Goal: Task Accomplishment & Management: Manage account settings

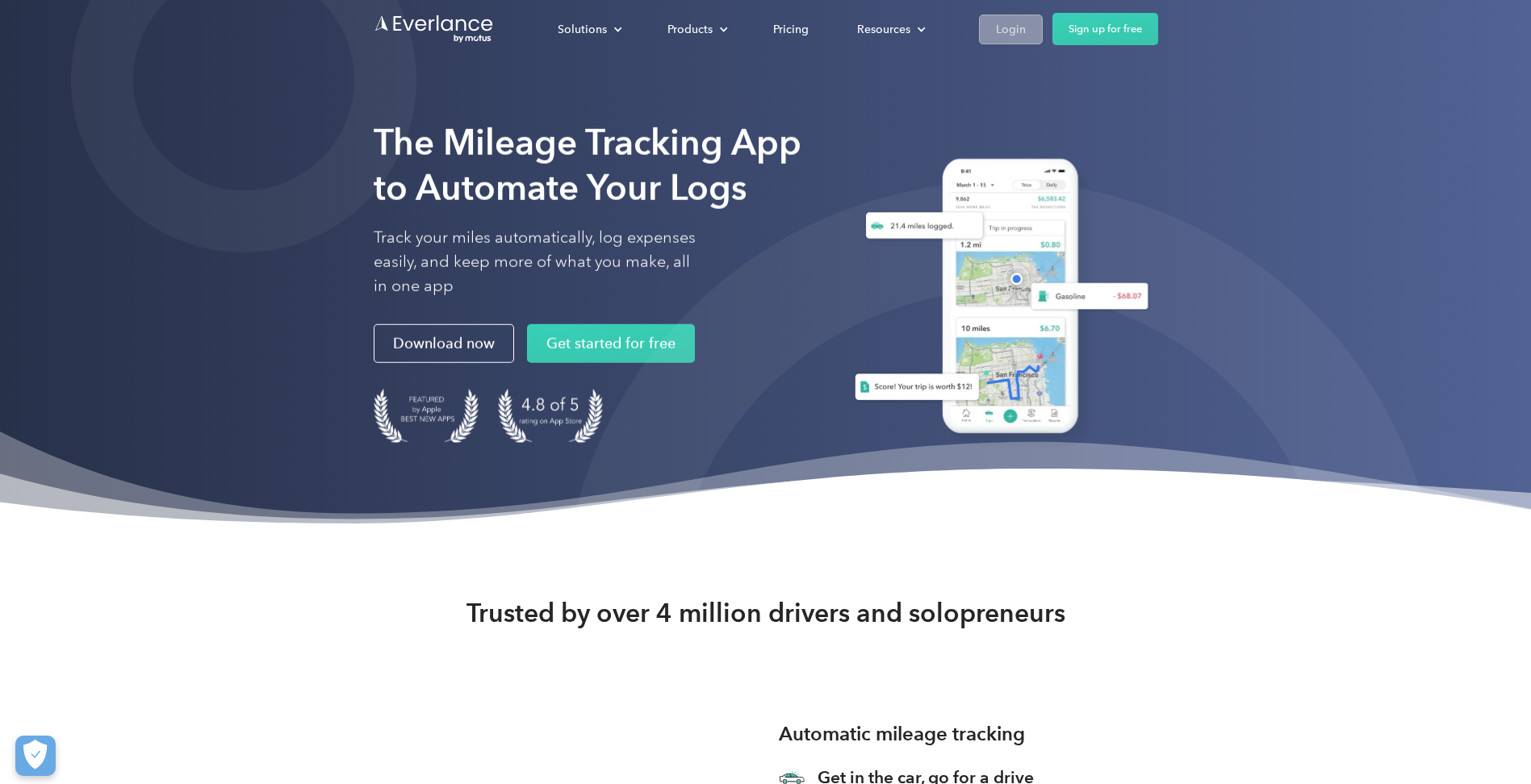
click at [1006, 31] on div "Login" at bounding box center [1011, 29] width 30 height 20
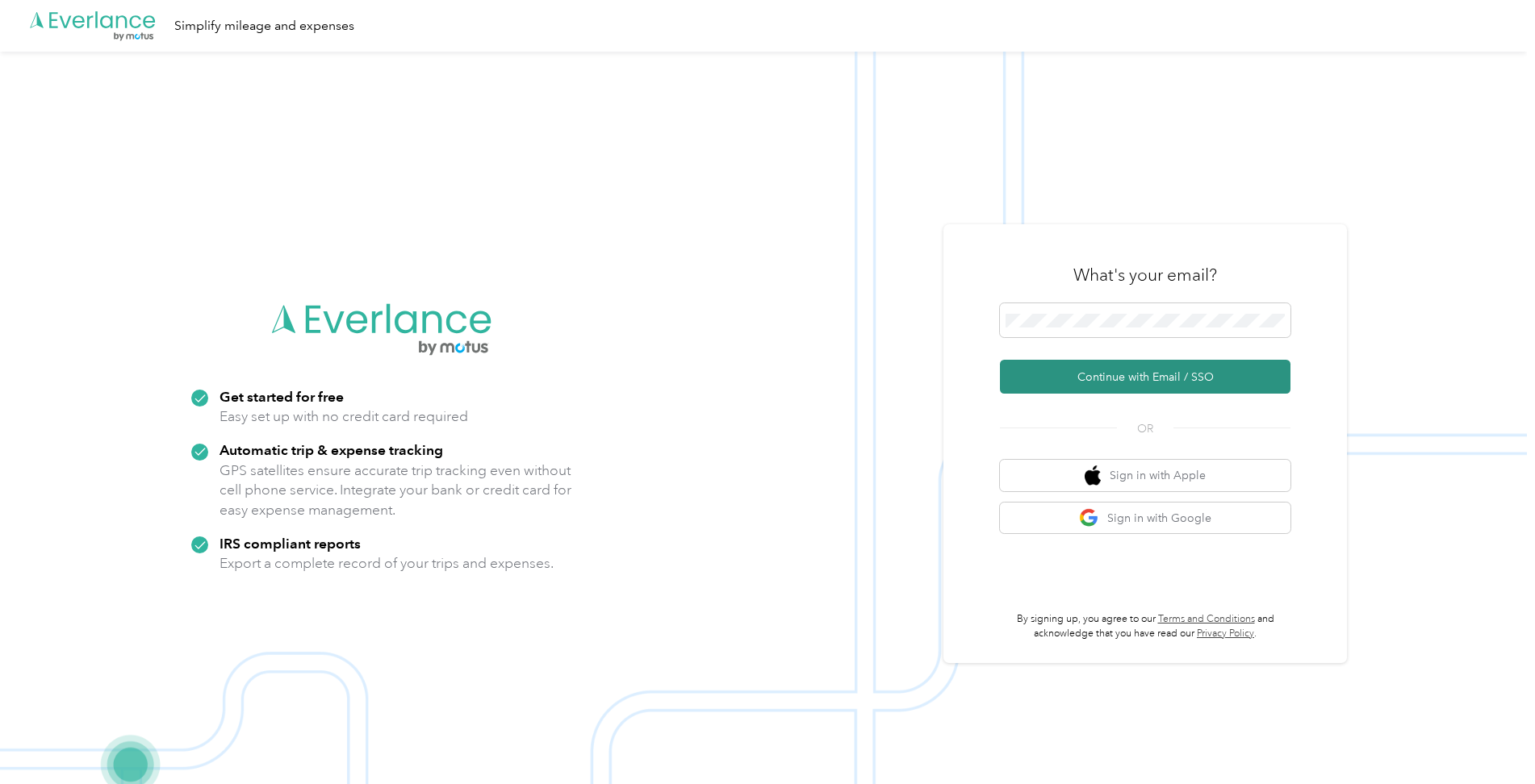
click at [1109, 380] on button "Continue with Email / SSO" at bounding box center [1145, 377] width 290 height 34
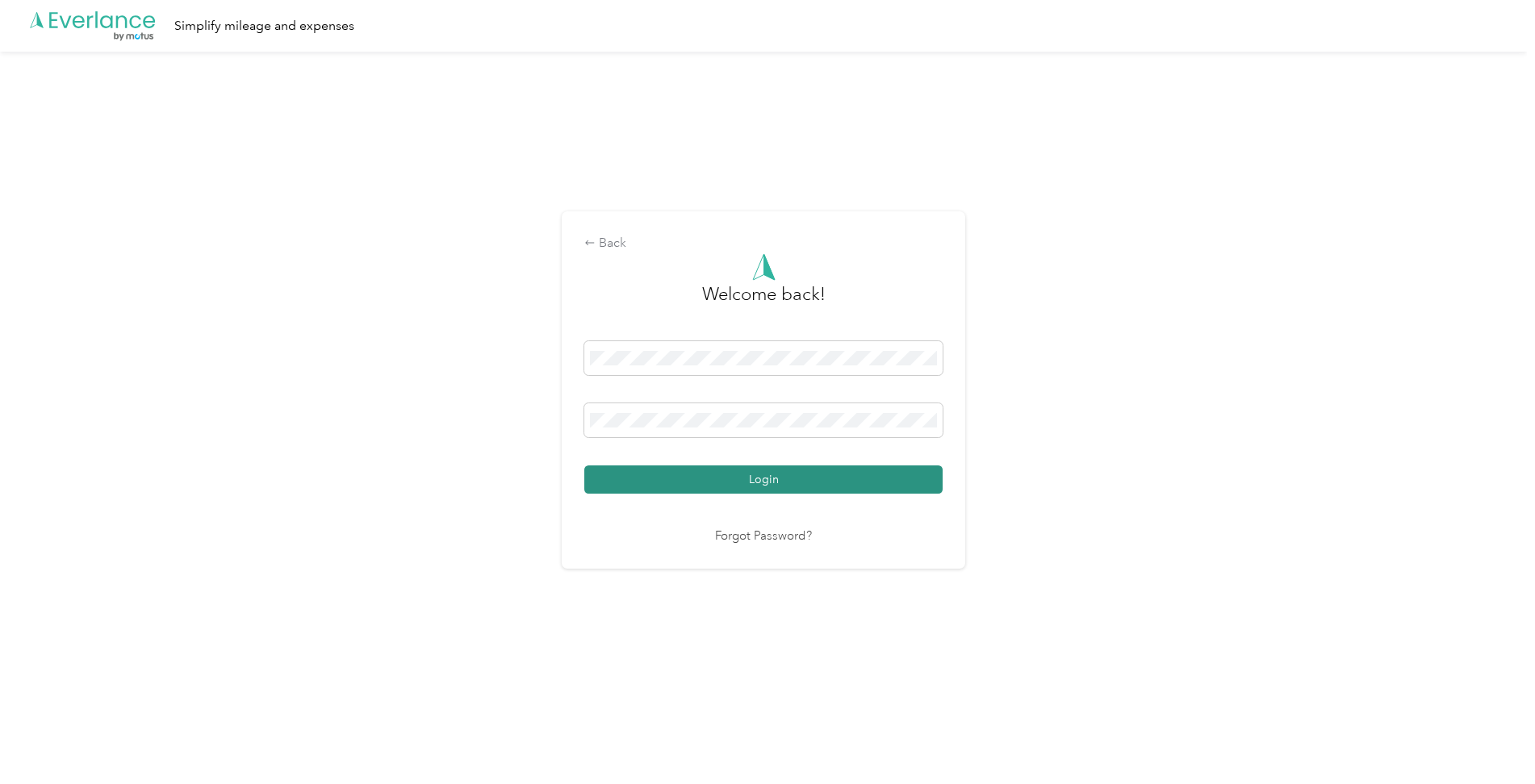
click at [842, 472] on button "Login" at bounding box center [763, 480] width 358 height 28
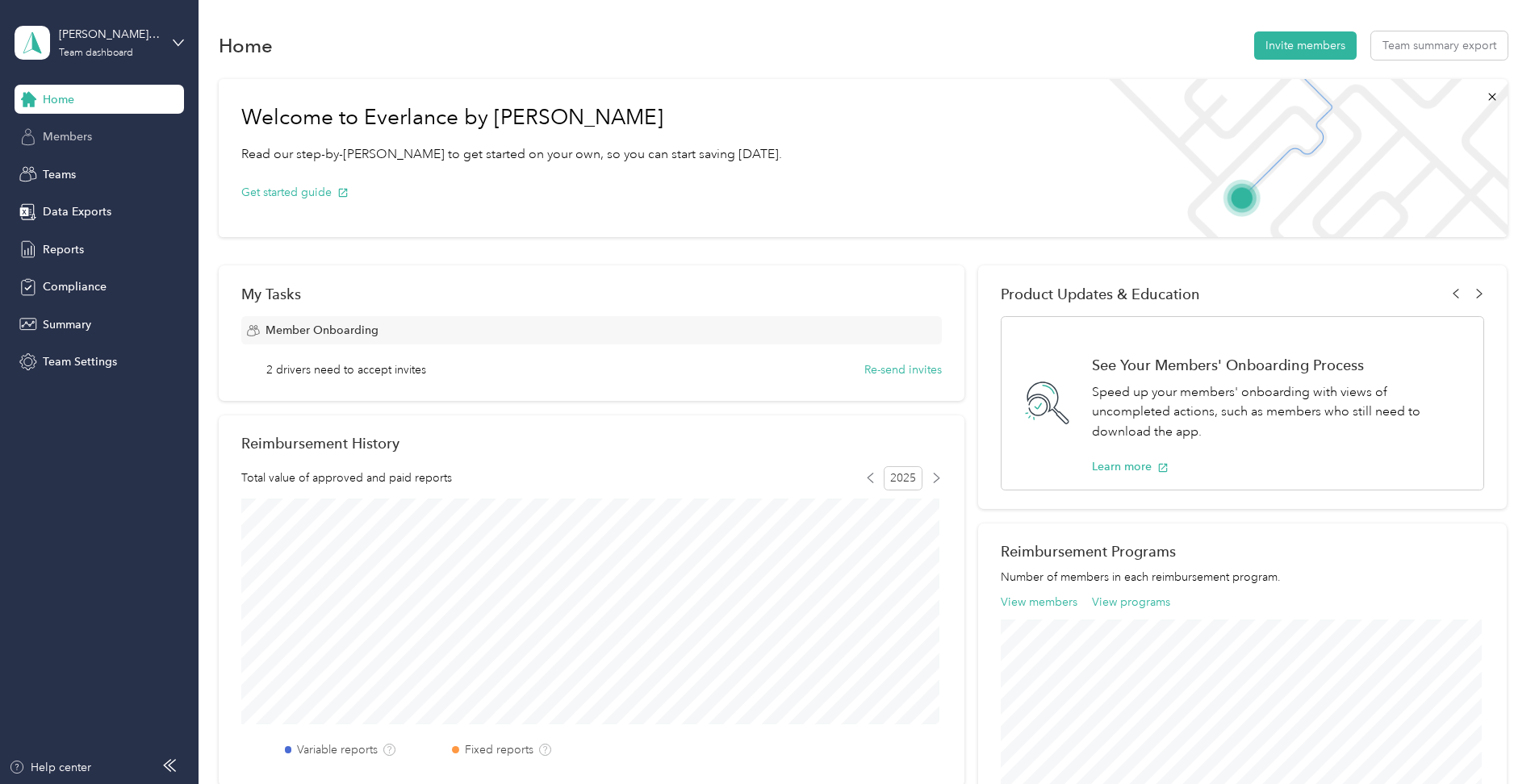
click at [90, 140] on span "Members" at bounding box center [67, 136] width 49 height 17
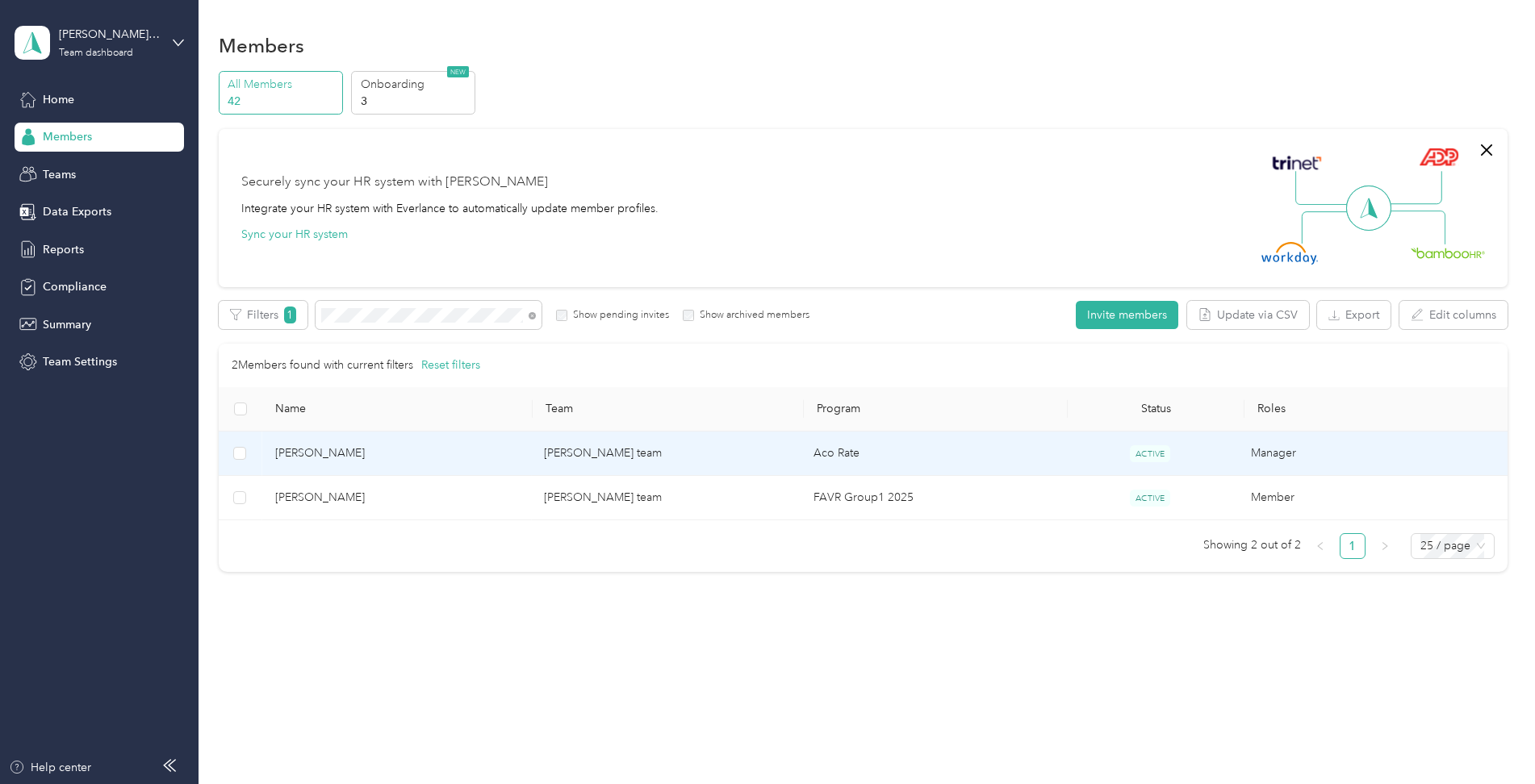
click at [327, 452] on span "Jamie Austin" at bounding box center [397, 454] width 244 height 18
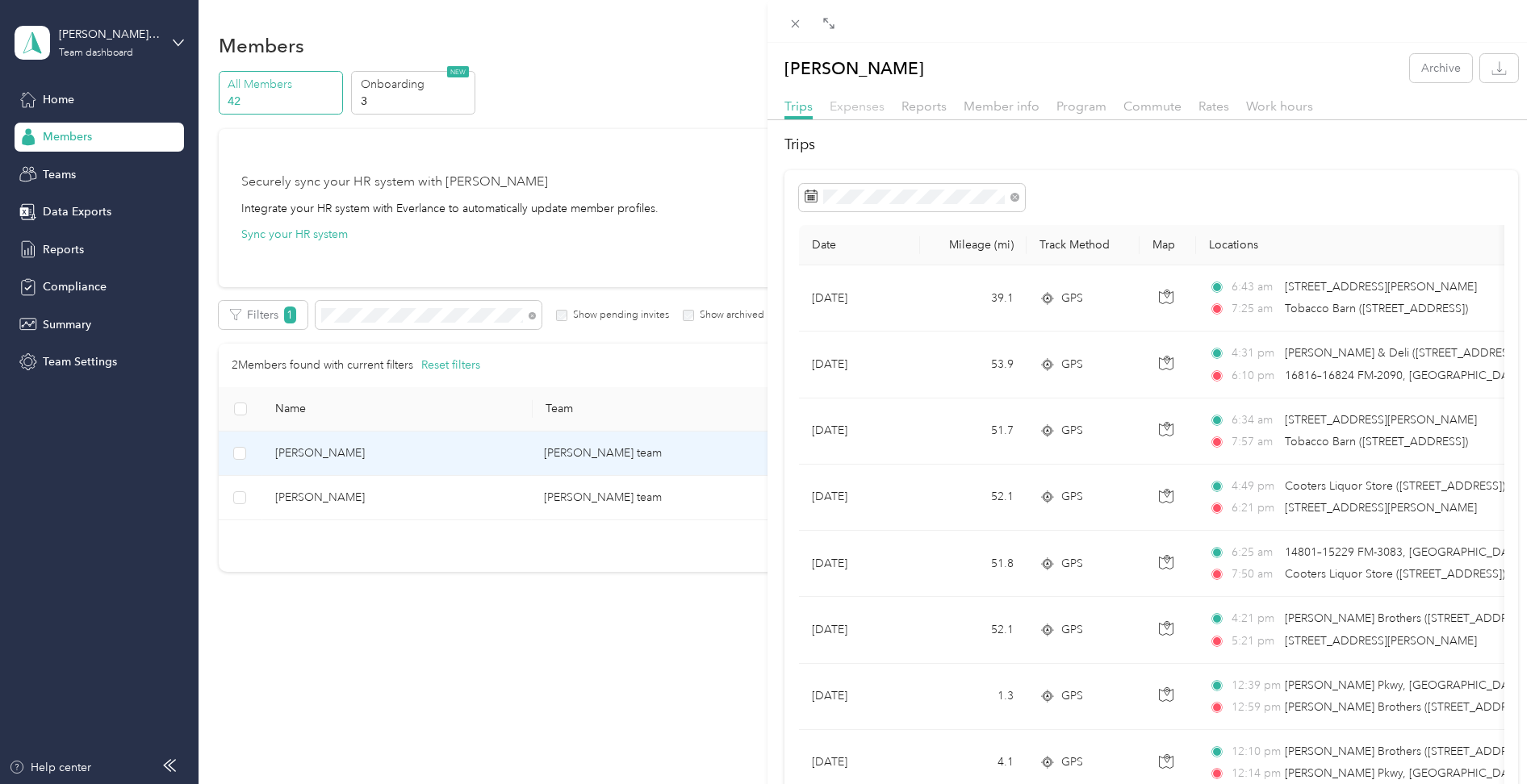
click at [863, 111] on span "Expenses" at bounding box center [857, 105] width 55 height 15
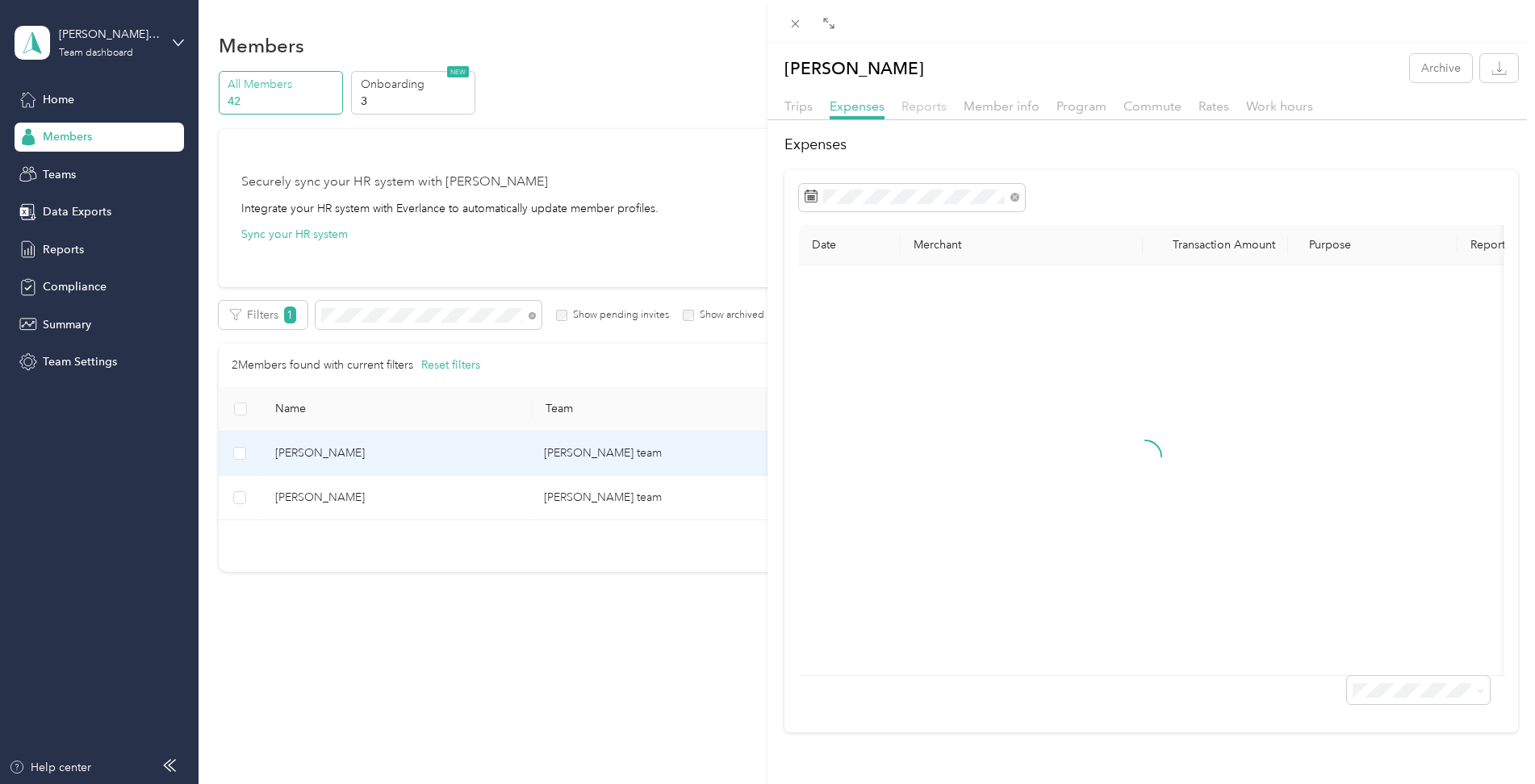
click at [921, 111] on span "Reports" at bounding box center [923, 105] width 45 height 15
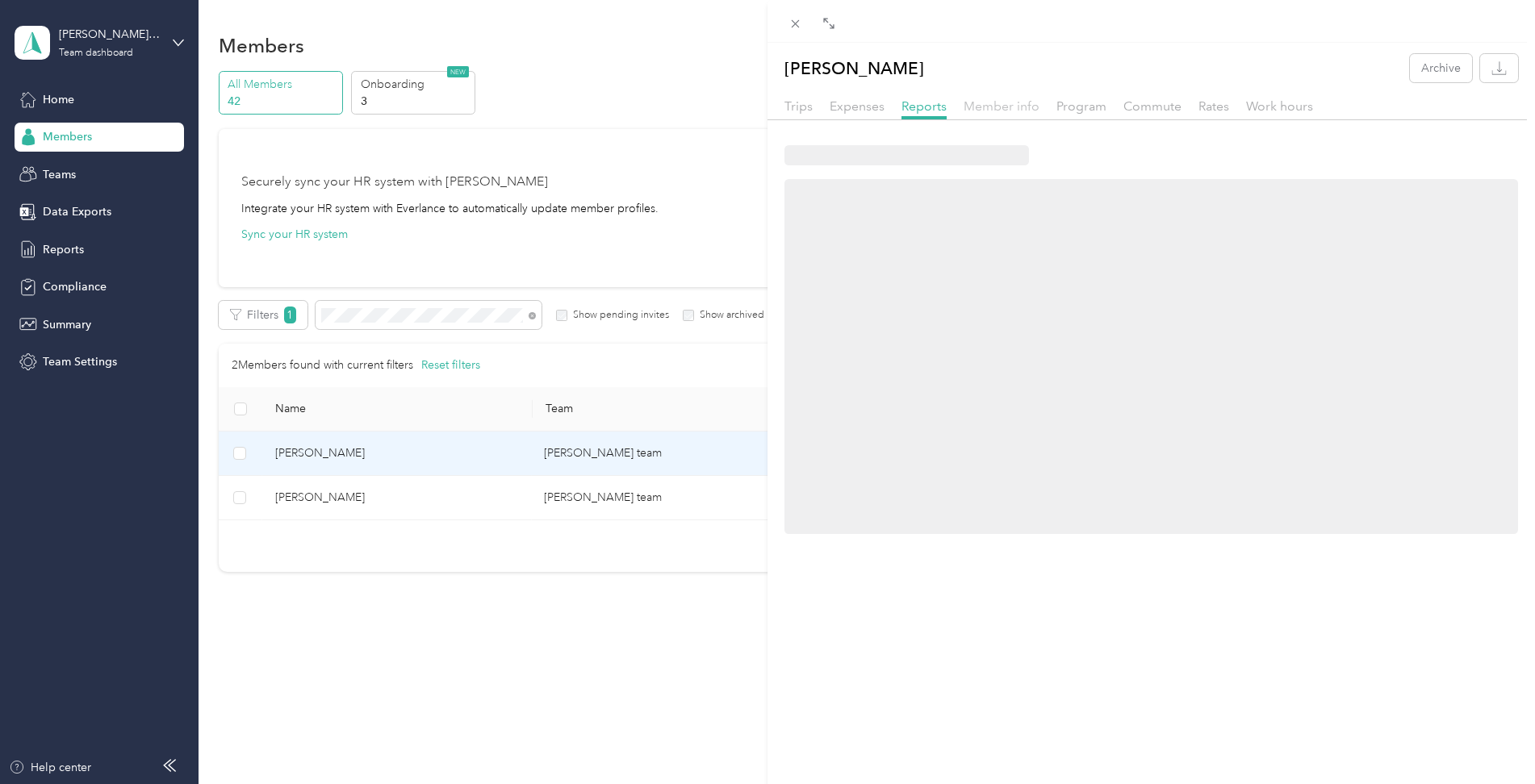
click at [990, 111] on span "Member info" at bounding box center [1001, 105] width 76 height 15
